Goal: Task Accomplishment & Management: Use online tool/utility

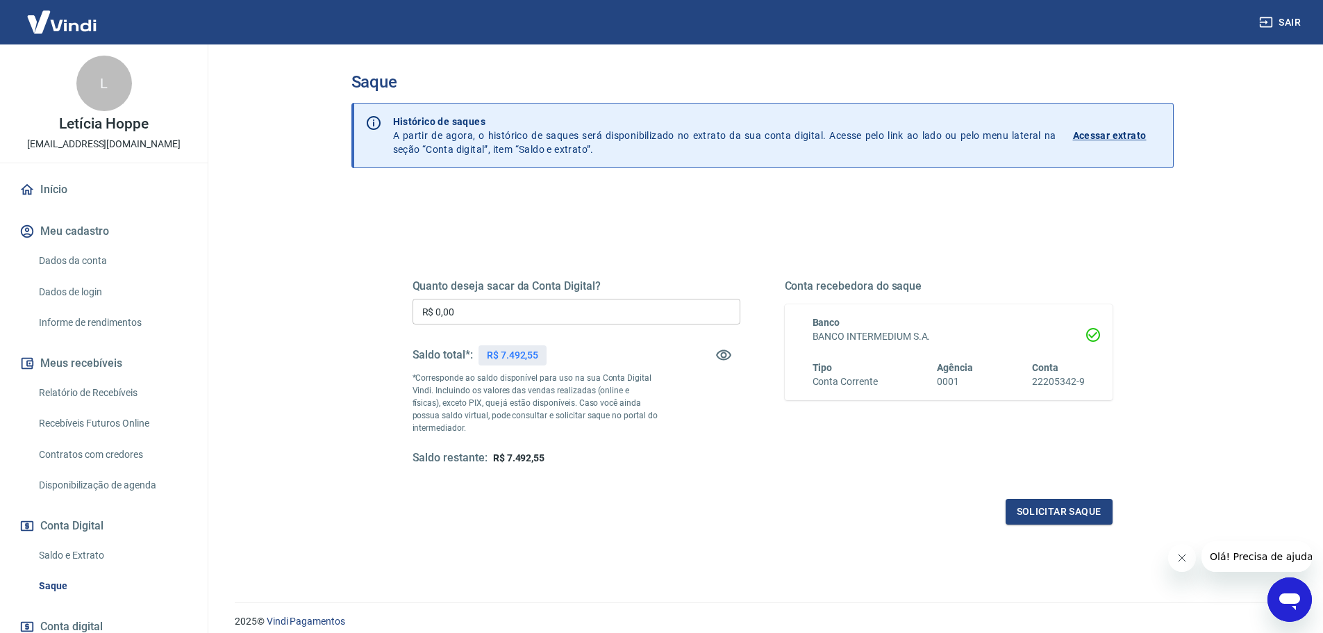
click at [350, 307] on div "Saque Histórico de saques A partir de agora, o histórico de saques será disponi…" at bounding box center [763, 314] width 856 height 541
click at [513, 322] on input "R$ 0,00" at bounding box center [577, 312] width 328 height 26
type input "R$ 7.492,55"
click at [1068, 517] on button "Solicitar saque" at bounding box center [1059, 512] width 107 height 26
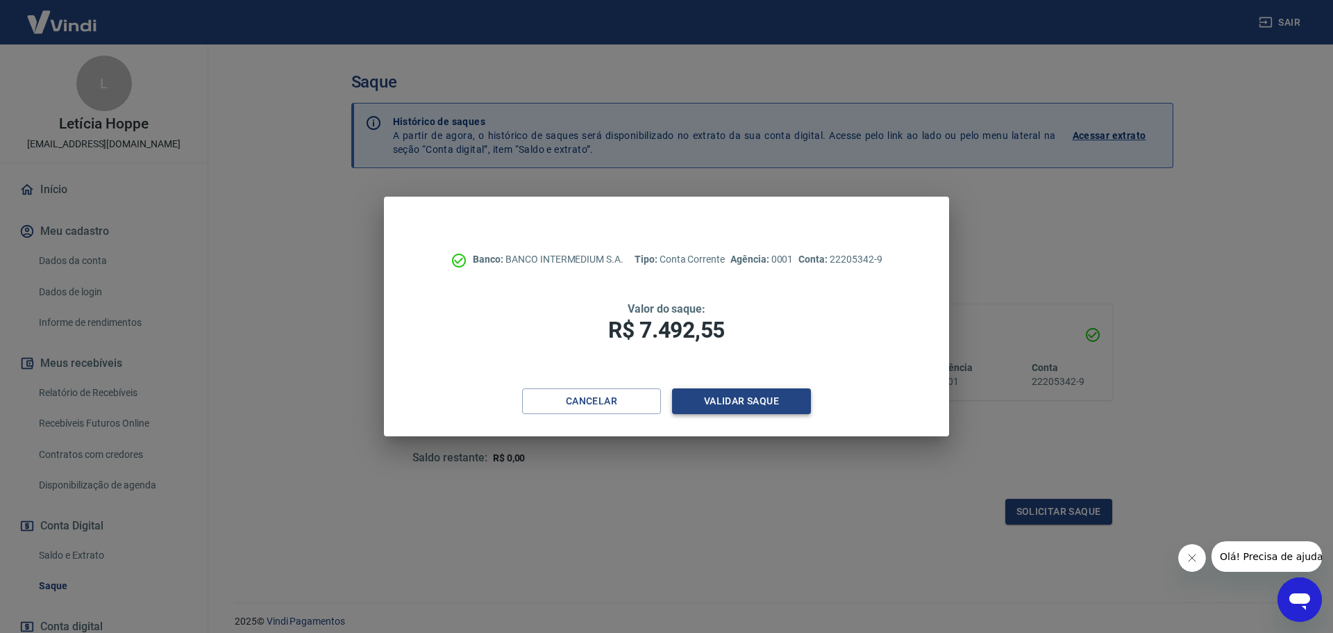
click at [748, 406] on button "Validar saque" at bounding box center [741, 401] width 139 height 26
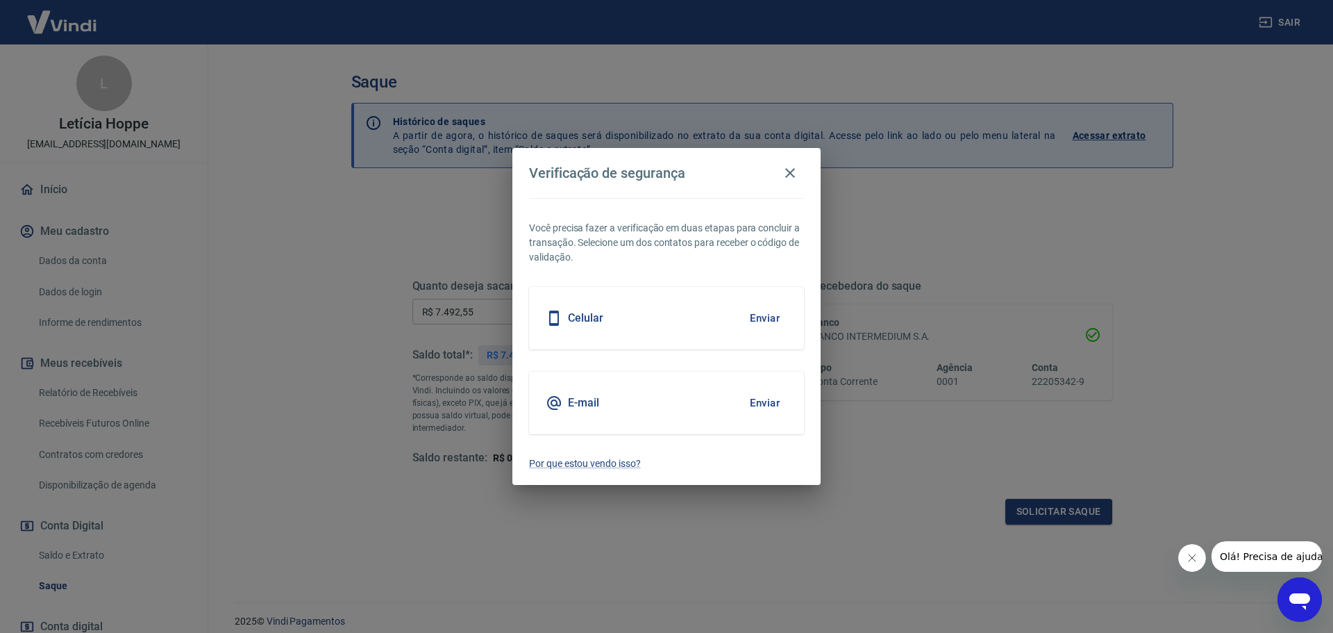
click at [756, 322] on button "Enviar" at bounding box center [764, 317] width 45 height 29
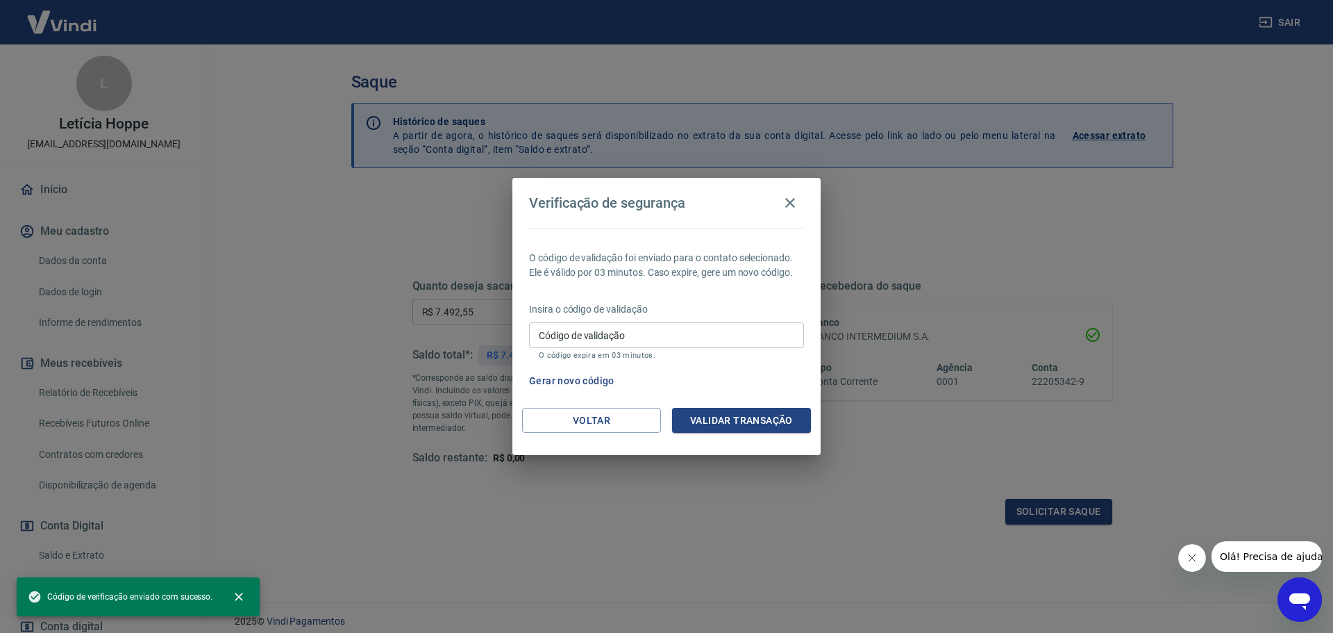
click at [657, 330] on input "Código de validação" at bounding box center [666, 335] width 275 height 26
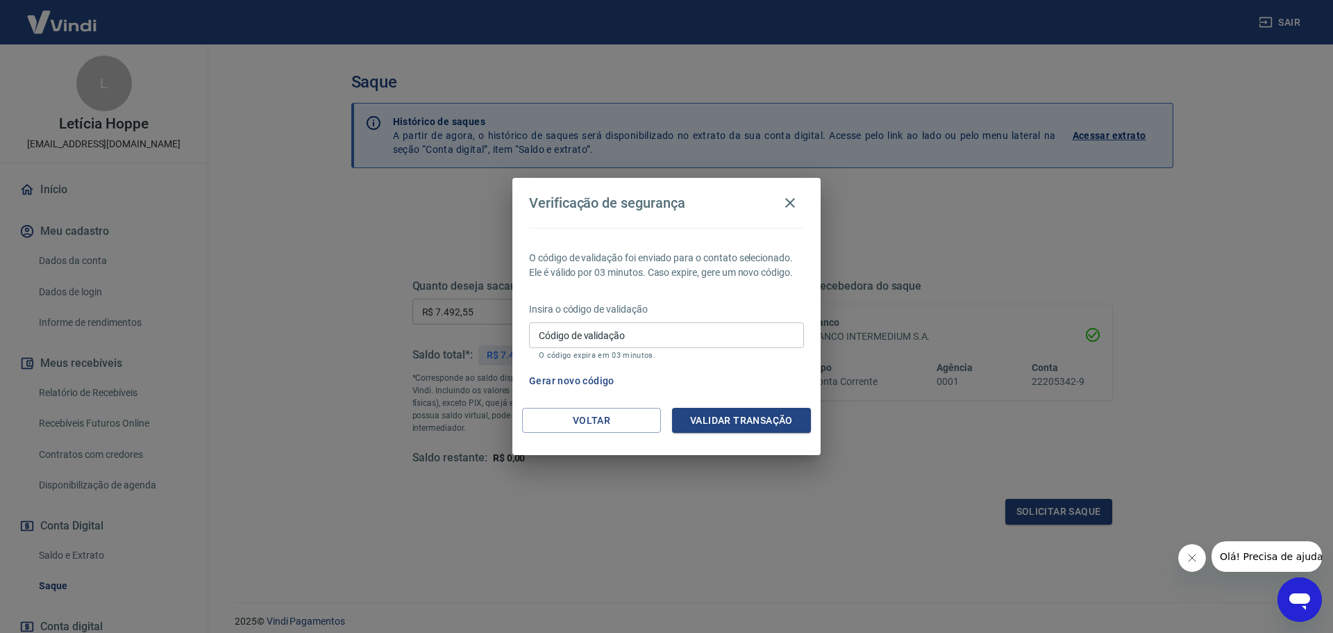
click at [797, 203] on icon "button" at bounding box center [790, 202] width 17 height 17
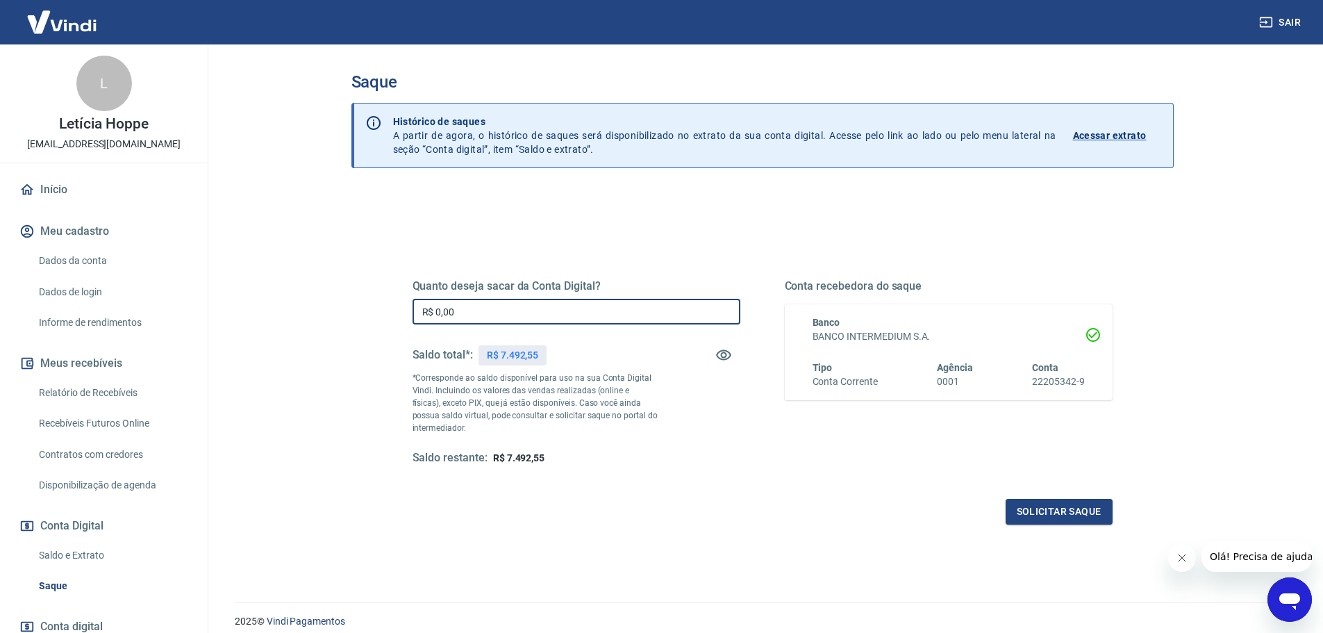
drag, startPoint x: 444, startPoint y: 306, endPoint x: 281, endPoint y: 294, distance: 162.9
click at [287, 294] on main "Saque Histórico de saques A partir de agora, o histórico de saques será disponi…" at bounding box center [762, 338] width 1122 height 588
type input "R$ 7.492,55"
click at [1078, 506] on button "Solicitar saque" at bounding box center [1059, 512] width 107 height 26
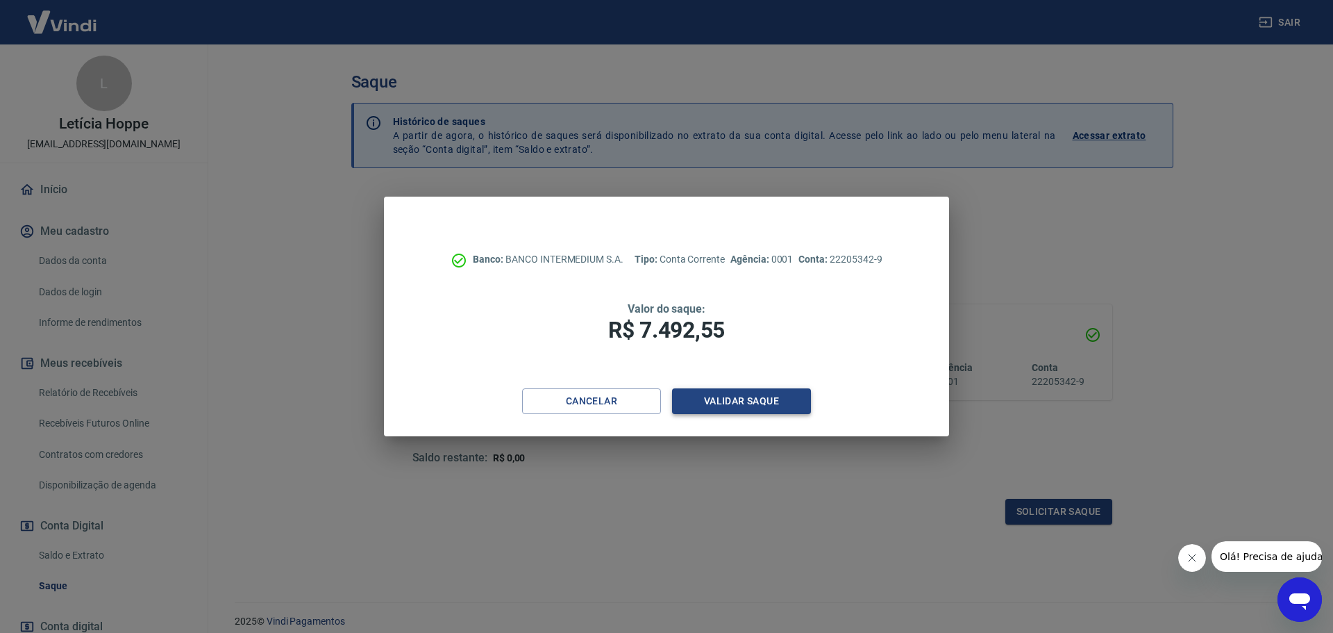
click at [724, 398] on button "Validar saque" at bounding box center [741, 401] width 139 height 26
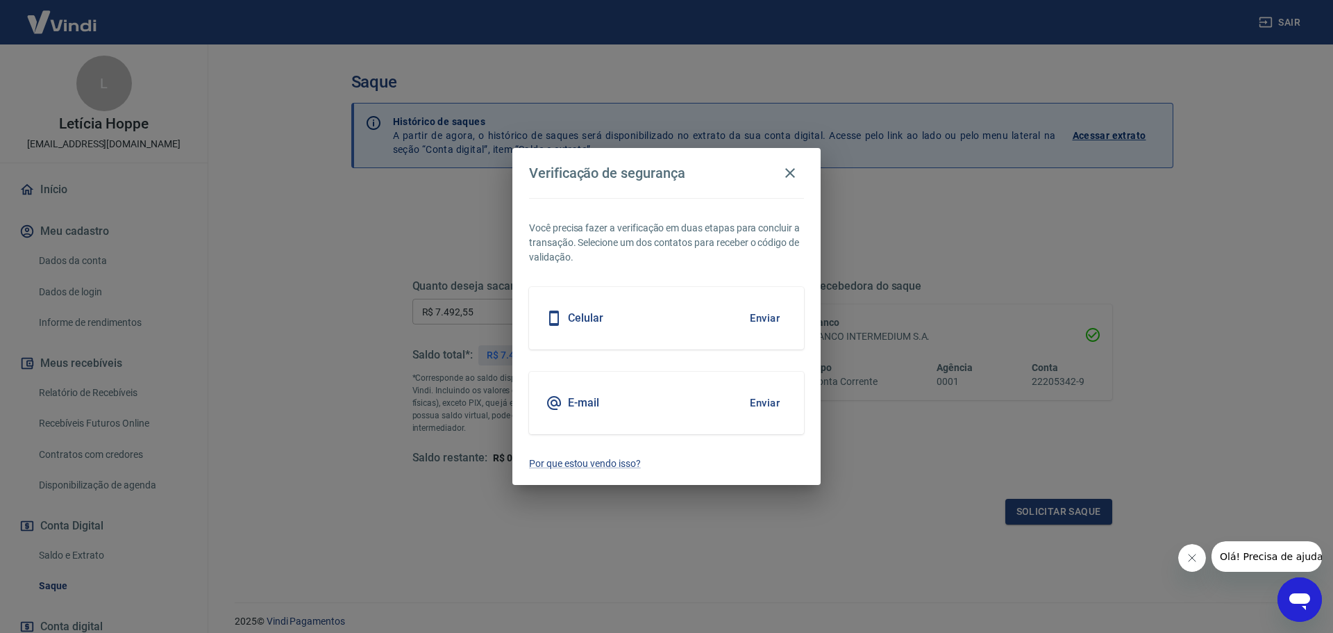
click at [765, 401] on button "Enviar" at bounding box center [764, 402] width 45 height 29
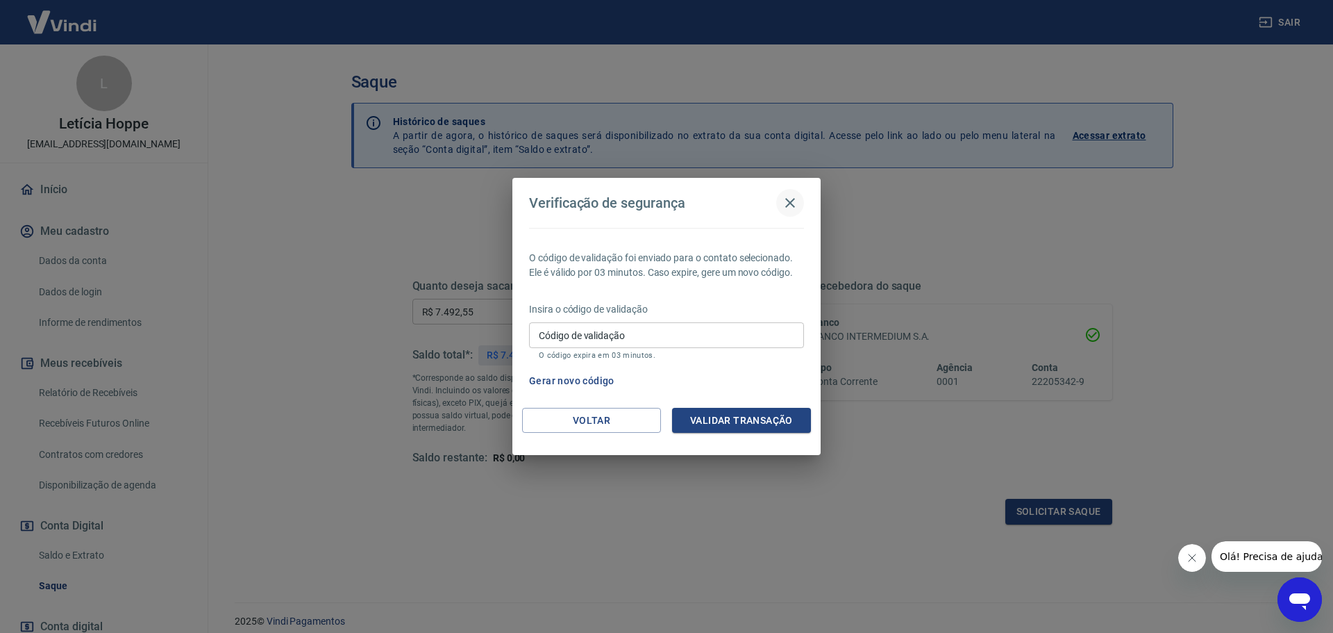
click at [792, 199] on icon "button" at bounding box center [790, 202] width 17 height 17
